Goal: Complete application form: Complete application form

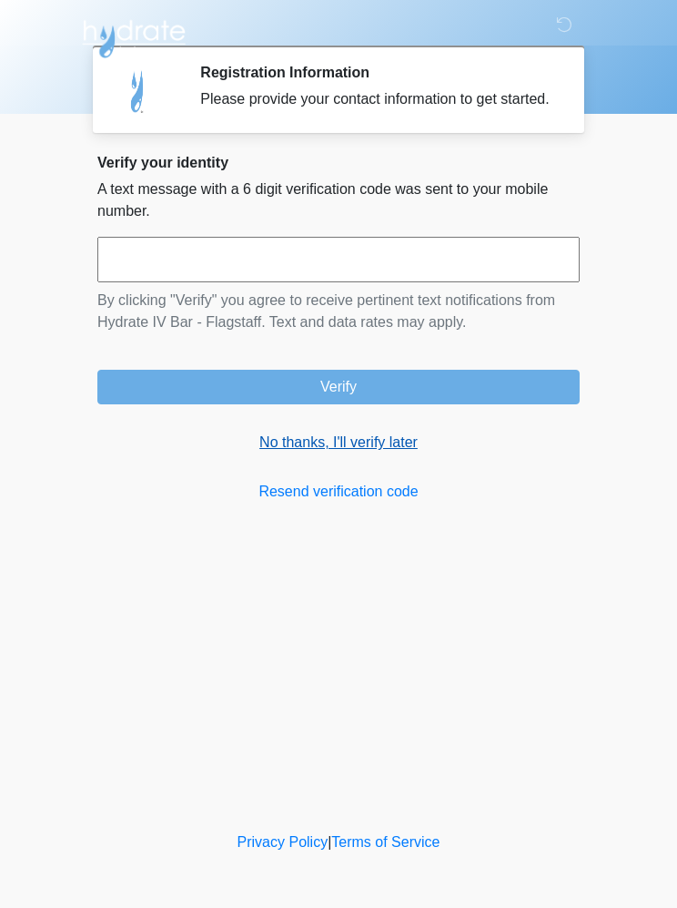
click at [345, 453] on link "No thanks, I'll verify later" at bounding box center [338, 442] width 482 height 22
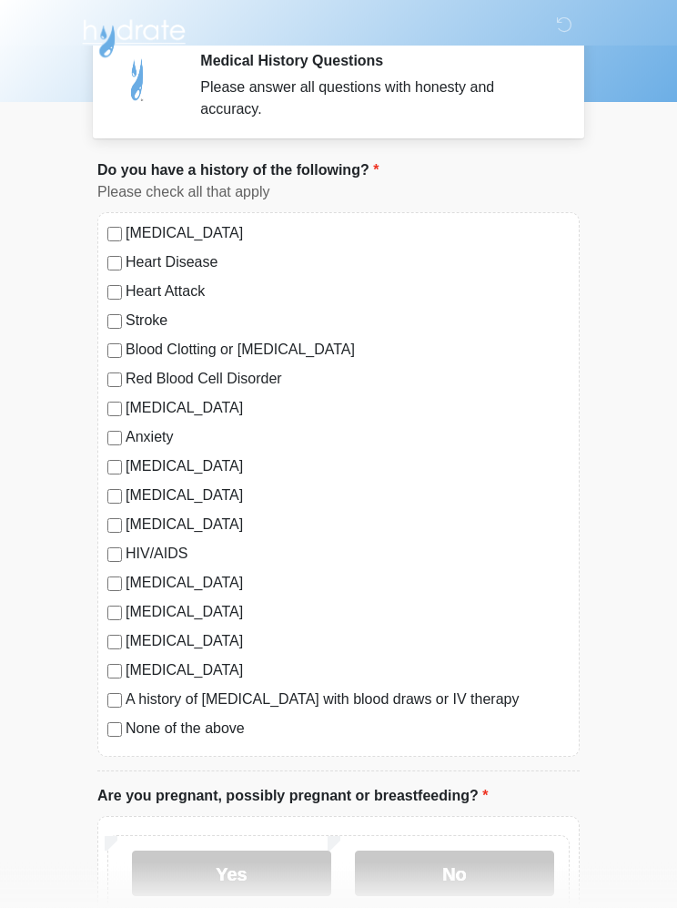
scroll to position [12, 0]
click at [128, 435] on label "Anxiety" at bounding box center [348, 437] width 444 height 22
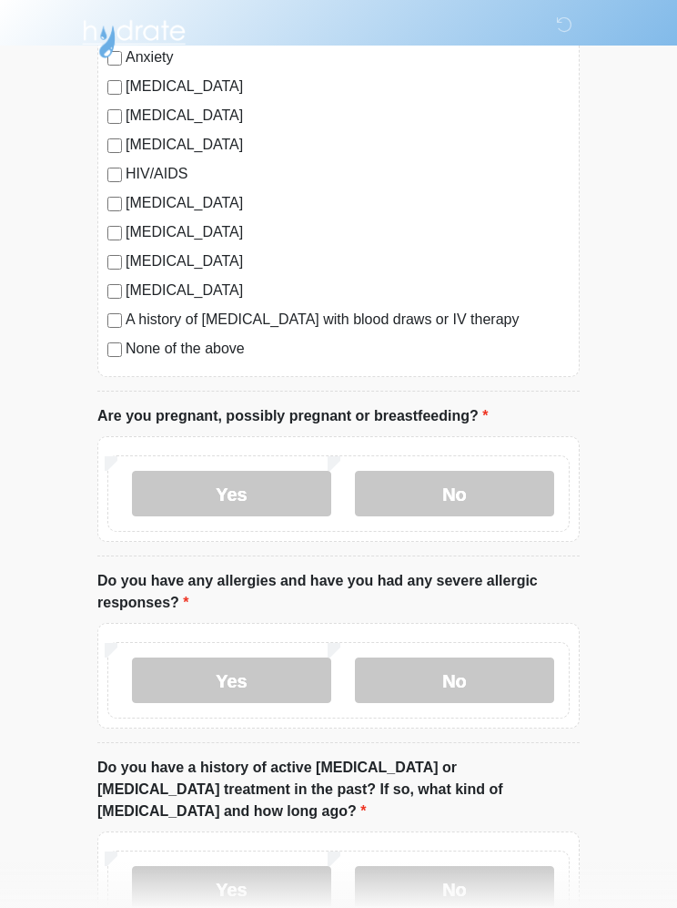
scroll to position [401, 0]
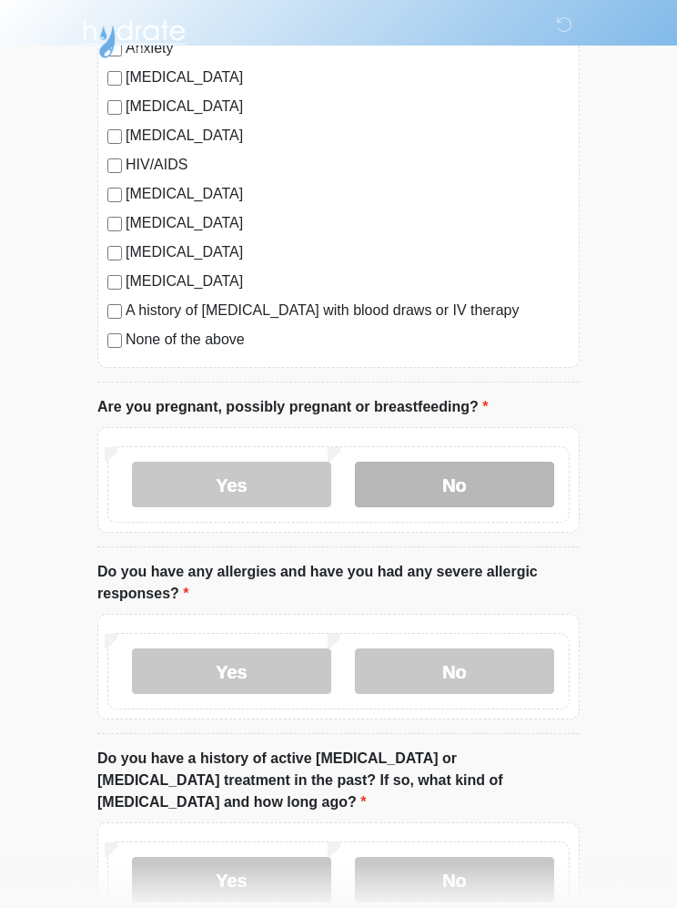
click at [502, 478] on label "No" at bounding box center [454, 485] width 199 height 46
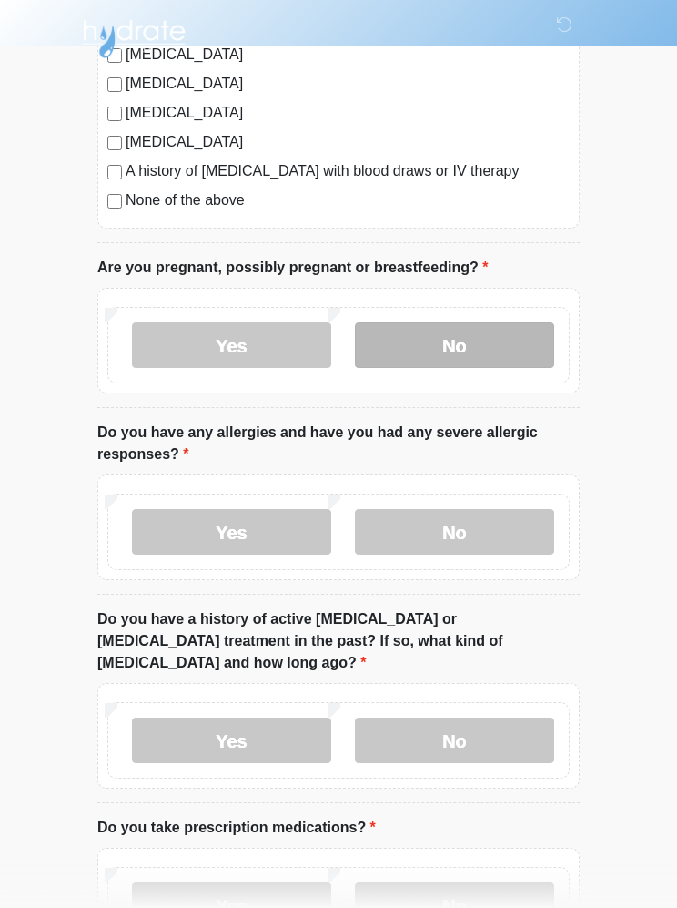
scroll to position [554, 0]
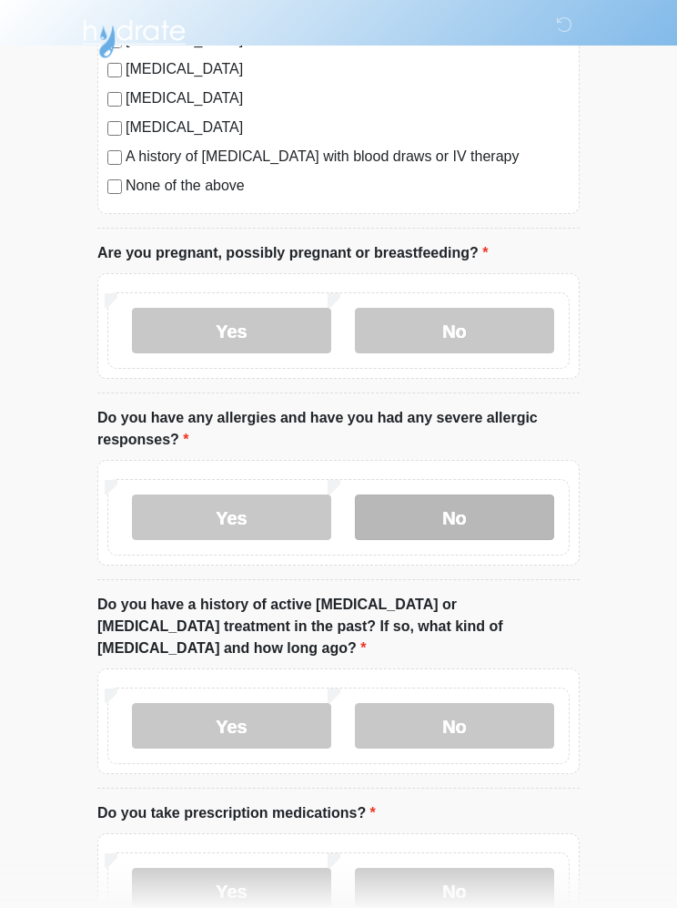
click at [472, 522] on label "No" at bounding box center [454, 517] width 199 height 46
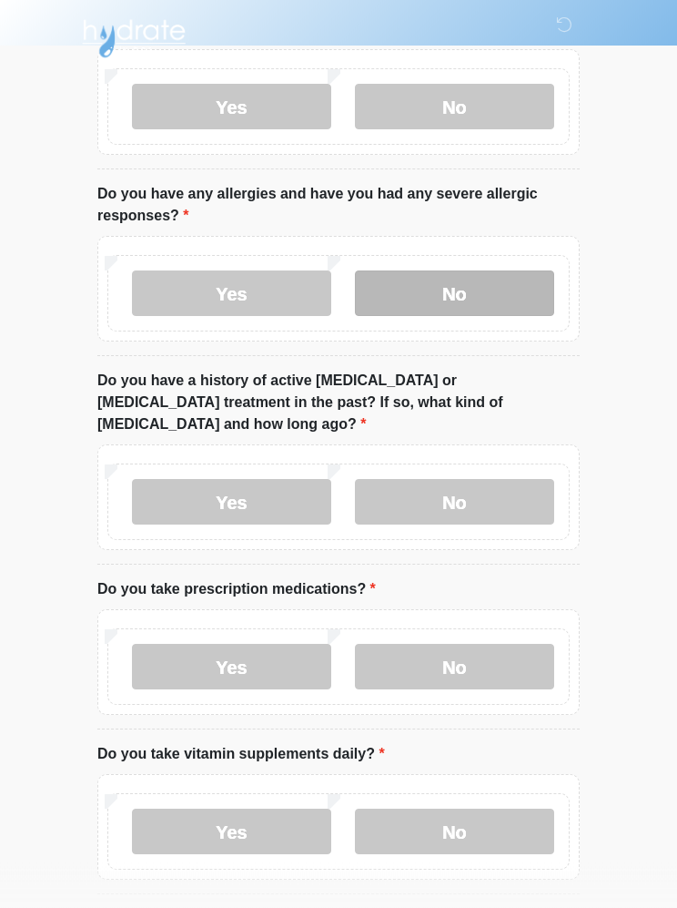
scroll to position [778, 0]
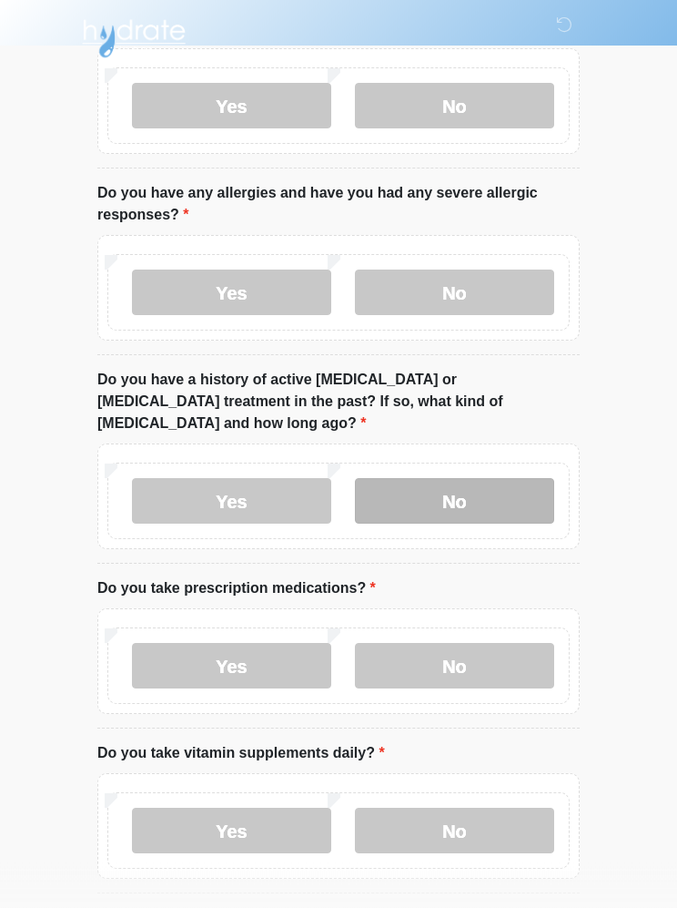
click at [474, 479] on label "No" at bounding box center [454, 502] width 199 height 46
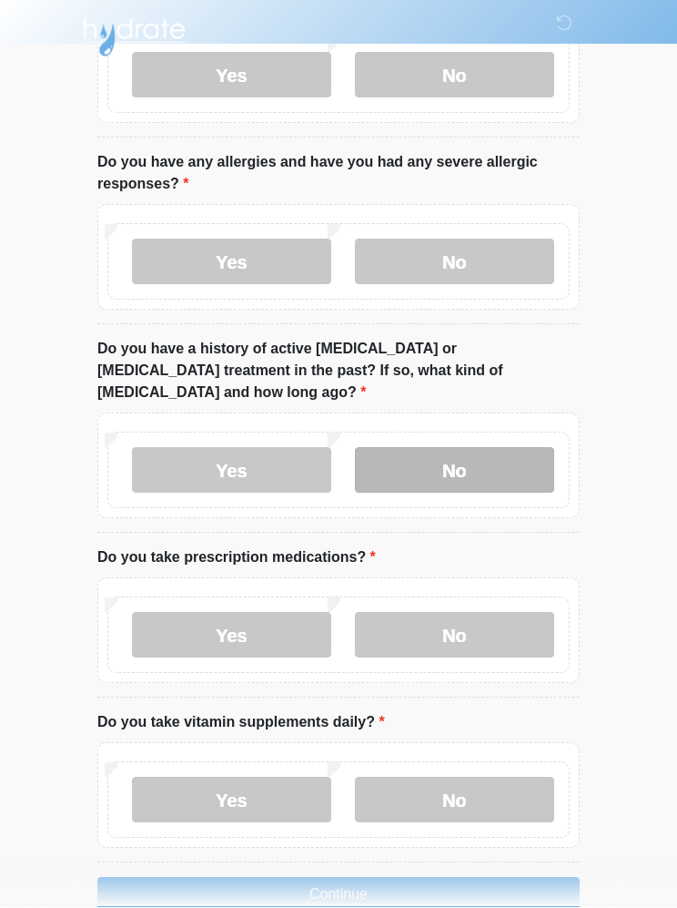
scroll to position [808, 0]
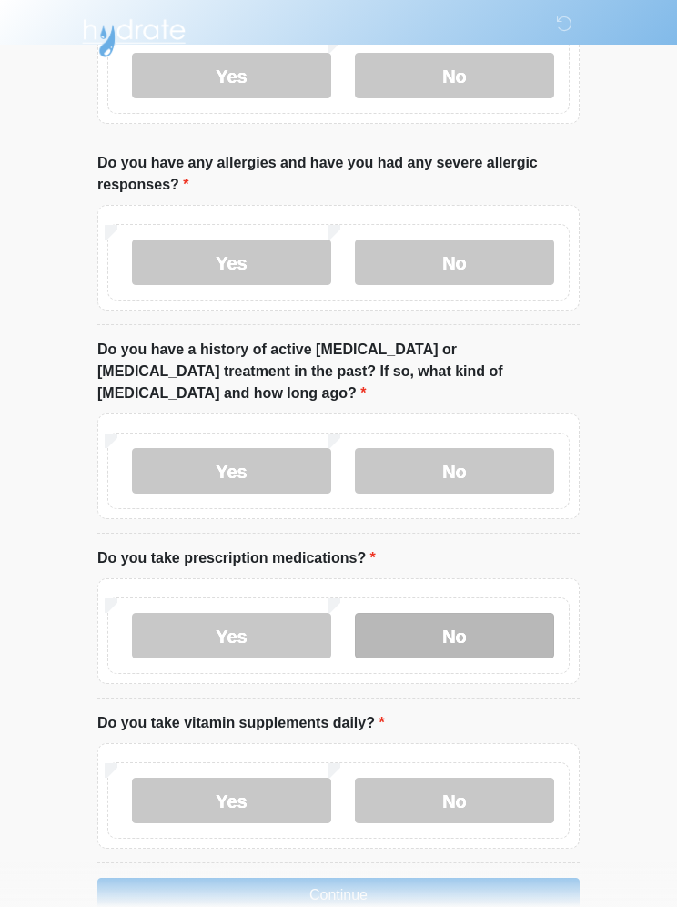
click at [483, 614] on label "No" at bounding box center [454, 637] width 199 height 46
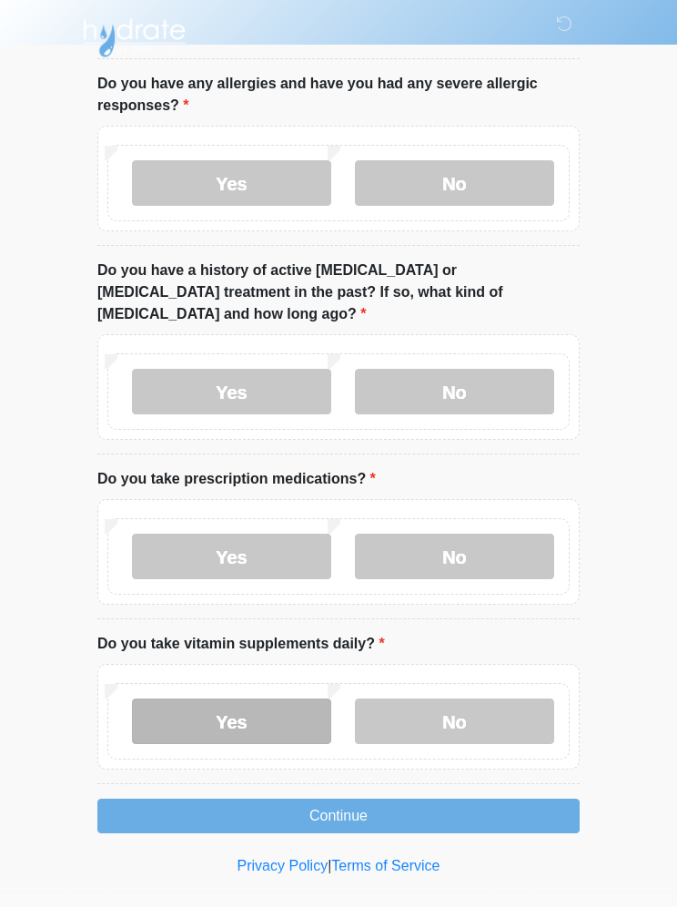
click at [251, 715] on label "Yes" at bounding box center [231, 722] width 199 height 46
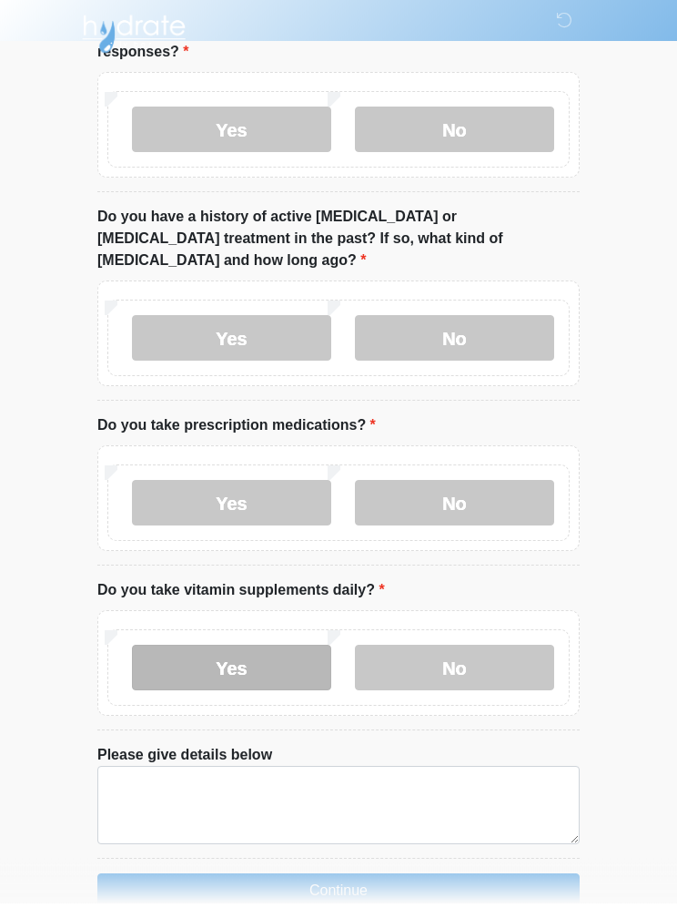
scroll to position [937, 0]
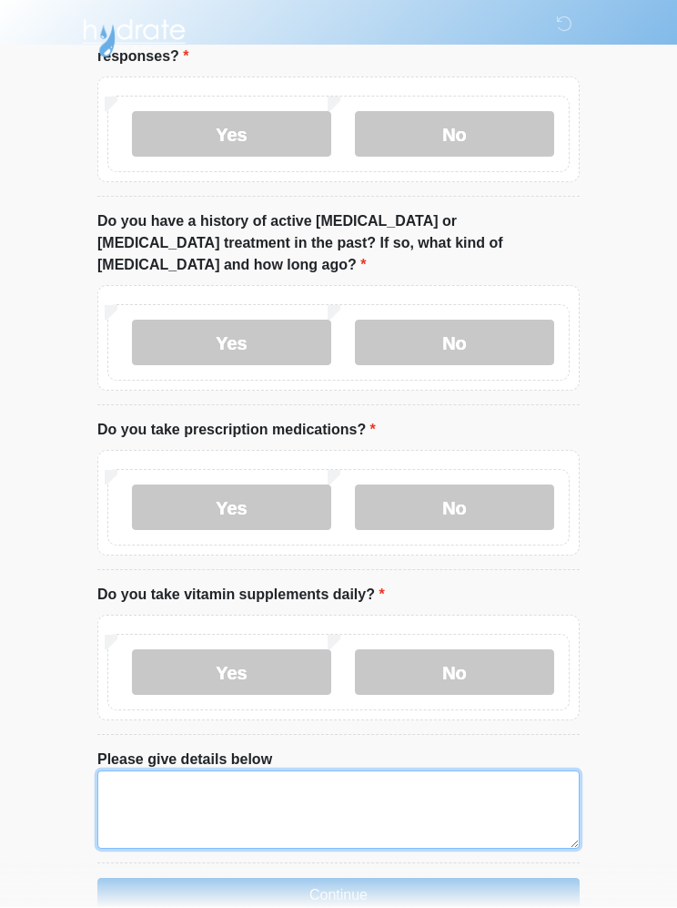
click at [162, 771] on textarea "Please give details below" at bounding box center [338, 810] width 482 height 78
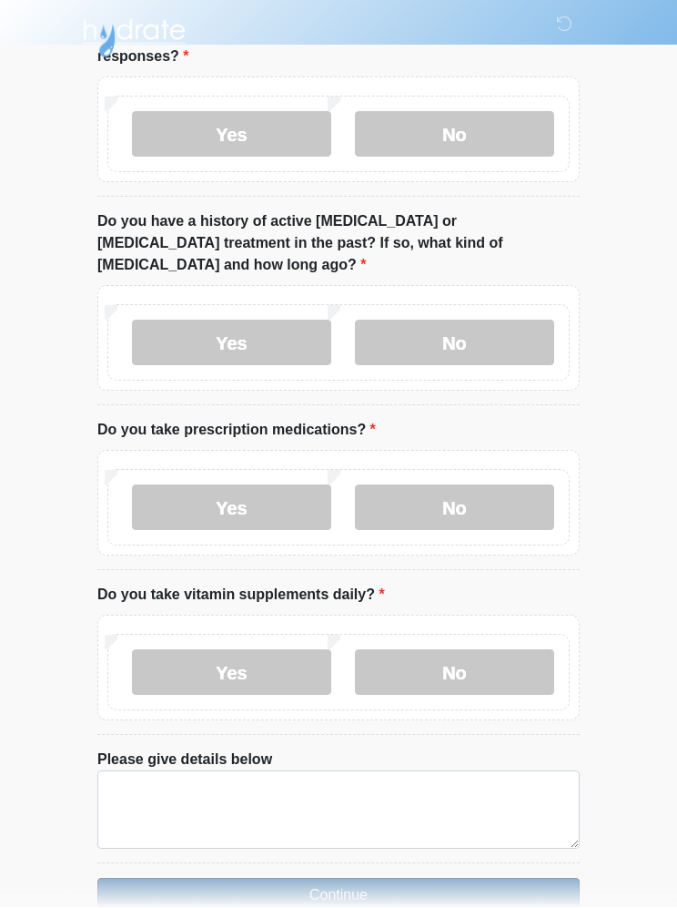
click at [249, 878] on button "Continue" at bounding box center [338, 895] width 482 height 35
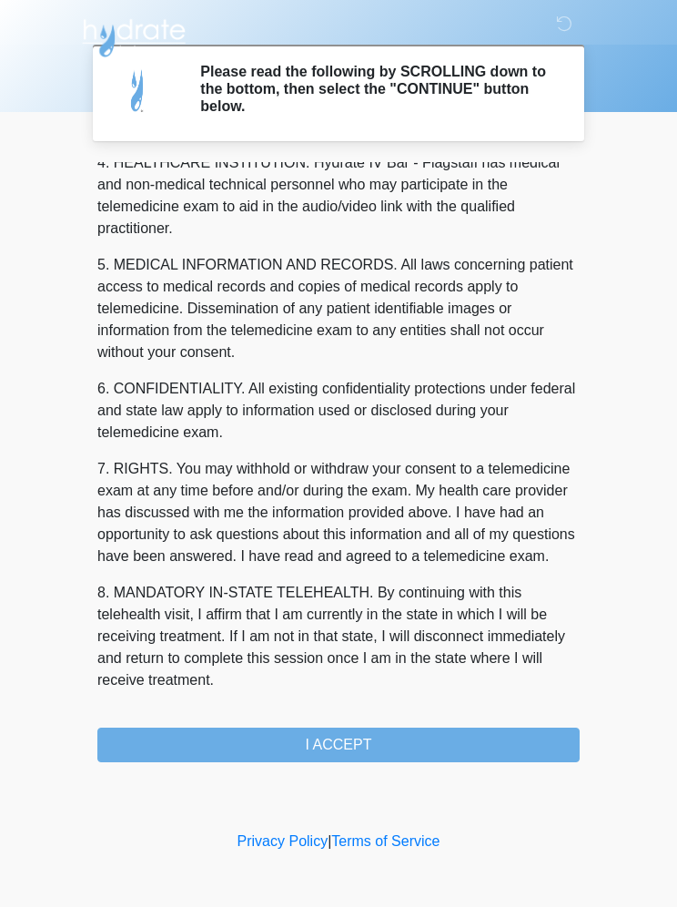
scroll to position [534, 0]
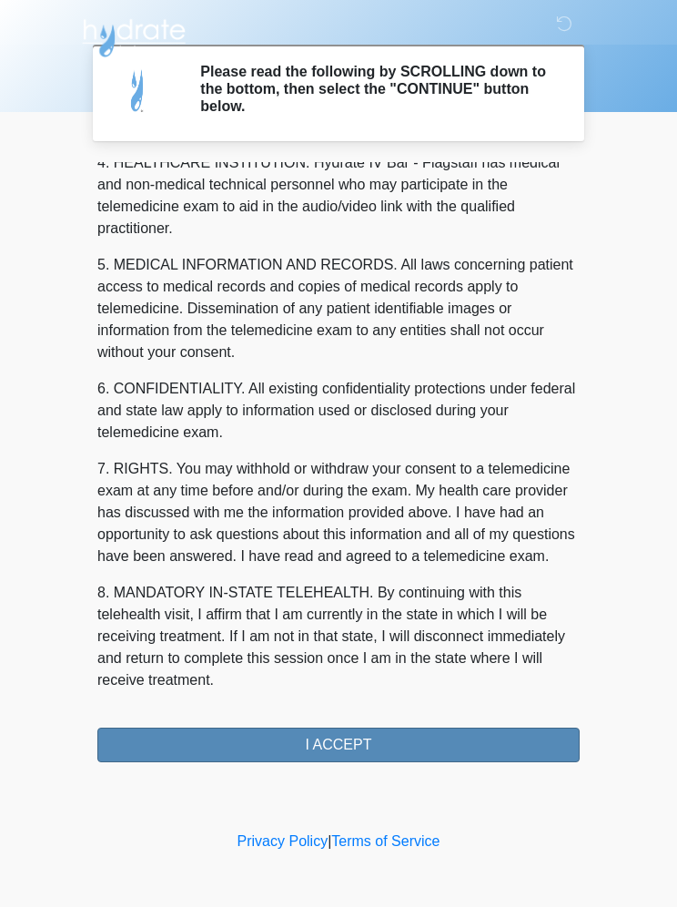
click at [371, 737] on button "I ACCEPT" at bounding box center [338, 745] width 482 height 35
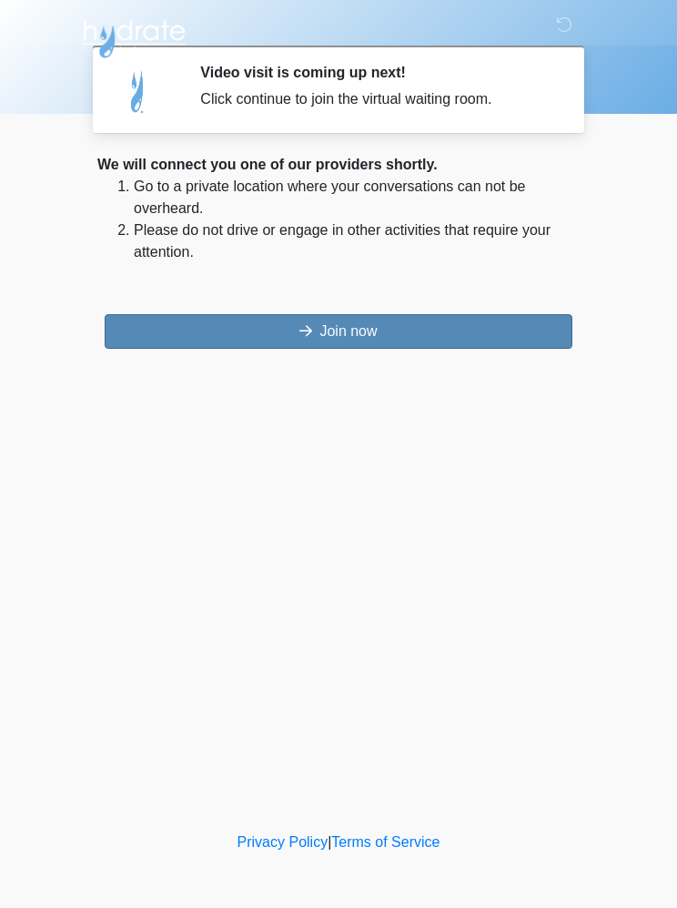
click at [384, 329] on button "Join now" at bounding box center [339, 331] width 468 height 35
